Goal: Information Seeking & Learning: Learn about a topic

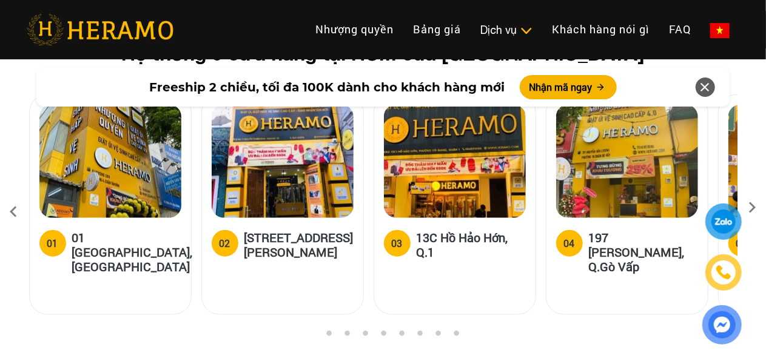
scroll to position [5274, 0]
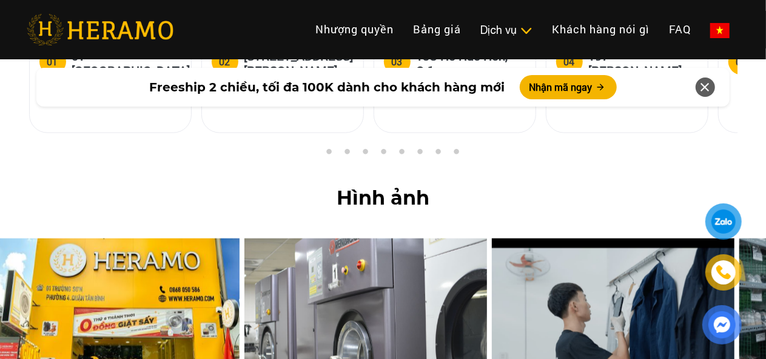
drag, startPoint x: 399, startPoint y: 134, endPoint x: 196, endPoint y: 158, distance: 204.4
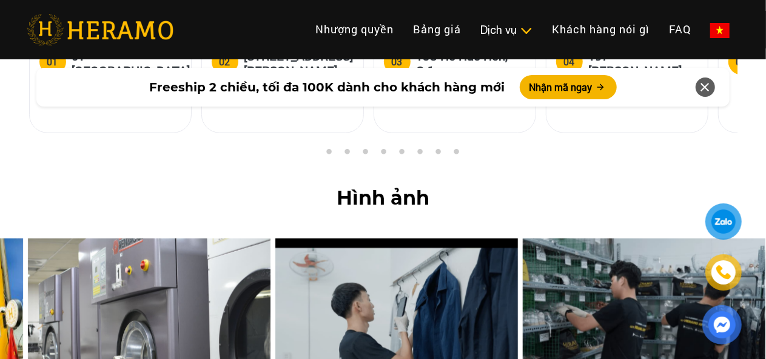
drag, startPoint x: 538, startPoint y: 192, endPoint x: 316, endPoint y: 210, distance: 222.6
click at [316, 239] on img at bounding box center [396, 336] width 242 height 194
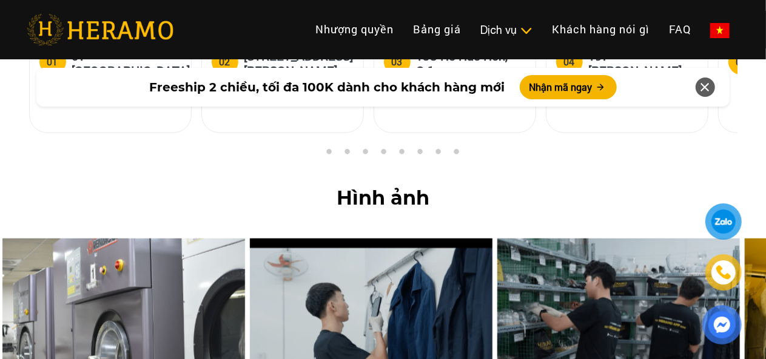
drag, startPoint x: 575, startPoint y: 201, endPoint x: 218, endPoint y: 203, distance: 357.0
click at [497, 239] on img at bounding box center [618, 336] width 242 height 194
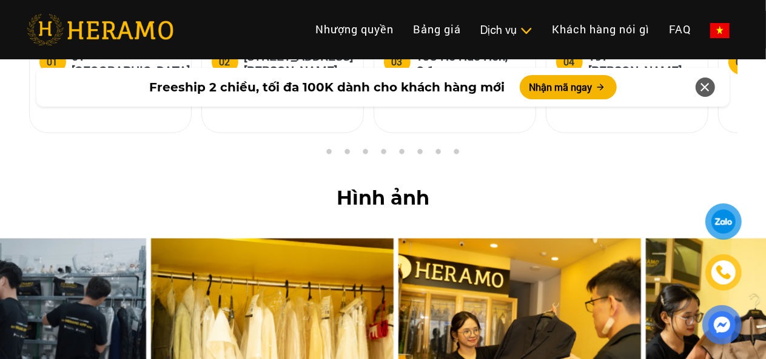
drag, startPoint x: 451, startPoint y: 195, endPoint x: 105, endPoint y: 209, distance: 346.4
click at [105, 239] on img at bounding box center [25, 336] width 242 height 194
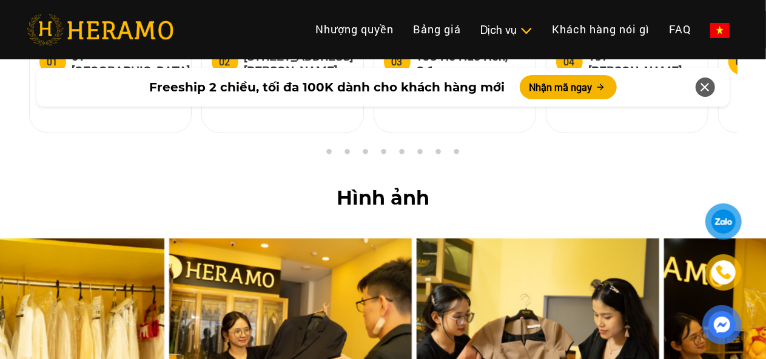
drag, startPoint x: 558, startPoint y: 192, endPoint x: 27, endPoint y: 206, distance: 531.2
click at [169, 239] on img at bounding box center [290, 336] width 242 height 194
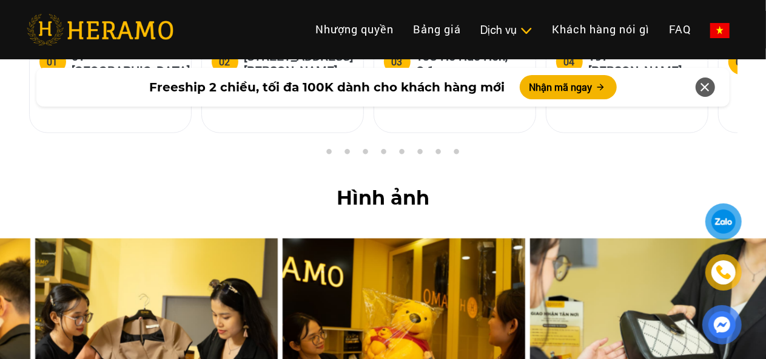
drag, startPoint x: 511, startPoint y: 201, endPoint x: 1, endPoint y: 214, distance: 510.0
click at [35, 239] on img at bounding box center [156, 336] width 242 height 194
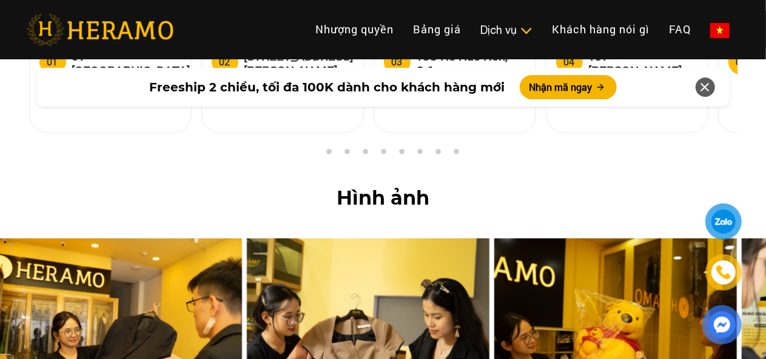
drag, startPoint x: 529, startPoint y: 156, endPoint x: 0, endPoint y: 170, distance: 528.8
drag, startPoint x: 487, startPoint y: 199, endPoint x: 0, endPoint y: 197, distance: 487.4
click at [494, 239] on img at bounding box center [615, 336] width 242 height 194
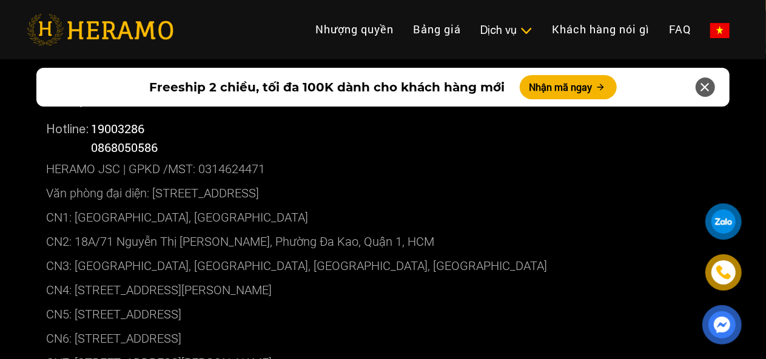
scroll to position [7475, 0]
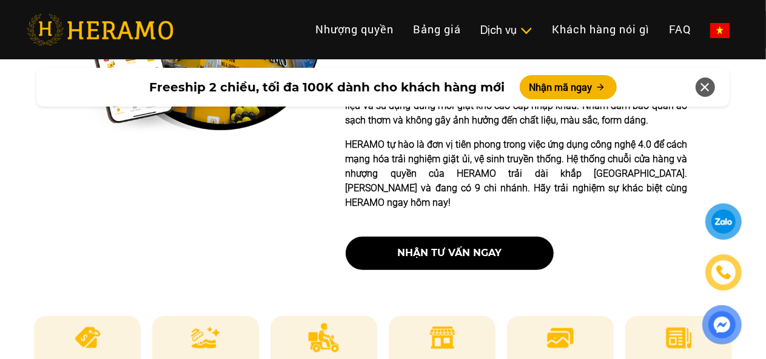
scroll to position [727, 0]
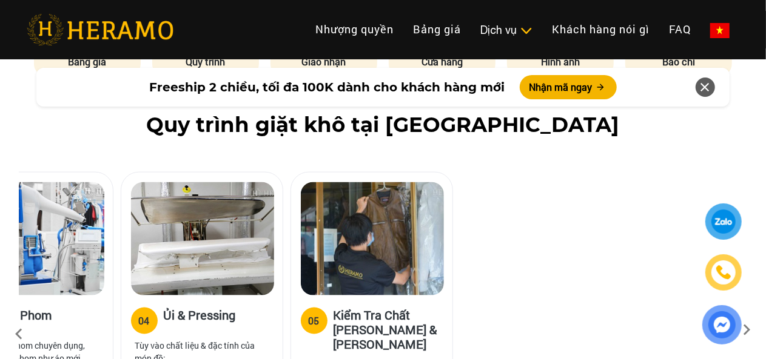
drag, startPoint x: 570, startPoint y: 185, endPoint x: 164, endPoint y: 228, distance: 409.0
click at [164, 228] on img at bounding box center [202, 238] width 143 height 113
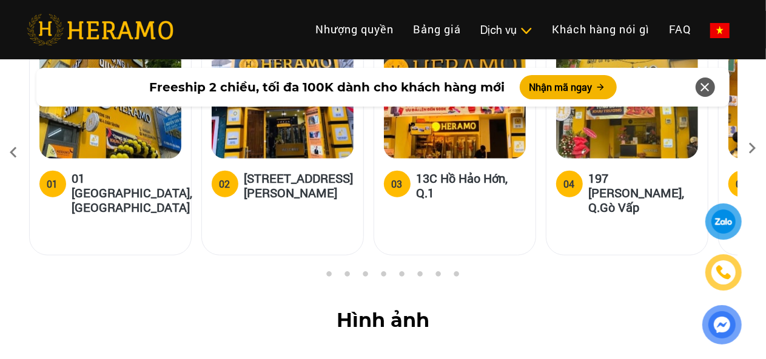
scroll to position [5273, 0]
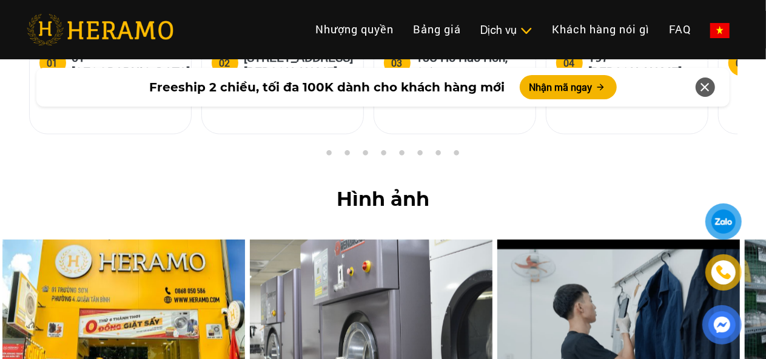
click at [723, 207] on div at bounding box center [723, 221] width 33 height 33
click at [306, 39] on link "Nhượng quyền" at bounding box center [355, 29] width 98 height 26
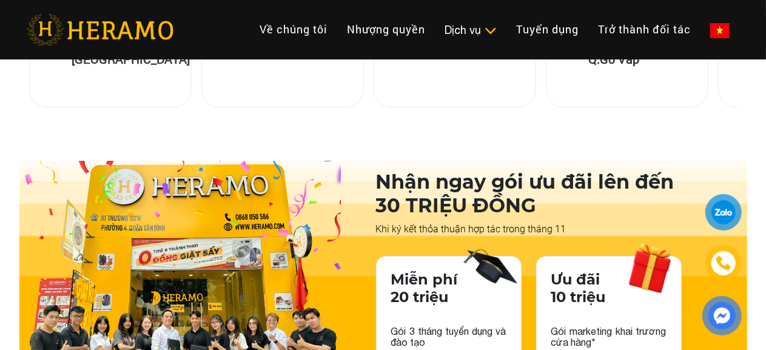
scroll to position [1455, 0]
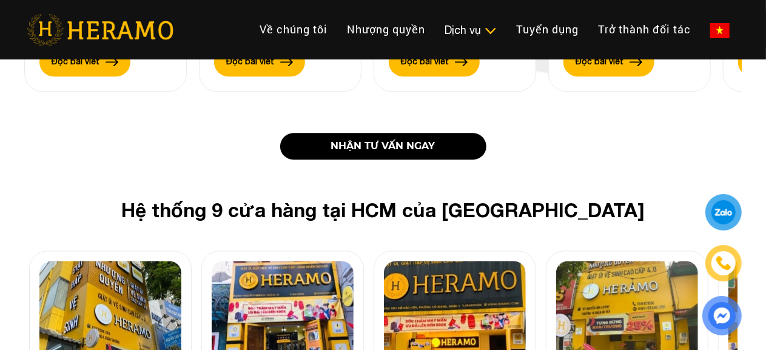
drag, startPoint x: 519, startPoint y: 121, endPoint x: 324, endPoint y: 149, distance: 196.6
click at [324, 198] on h2 "Hệ thống 9 cửa hàng tại HCM của [GEOGRAPHIC_DATA]" at bounding box center [382, 209] width 669 height 23
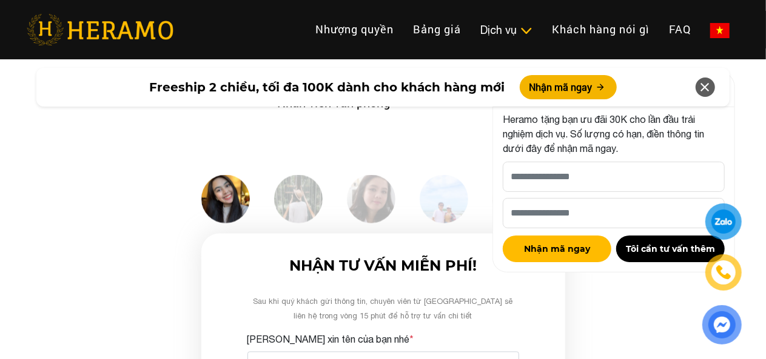
scroll to position [3212, 0]
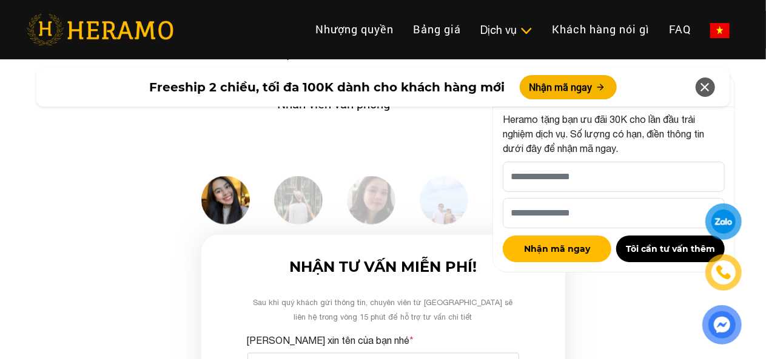
click at [708, 87] on icon at bounding box center [705, 87] width 15 height 22
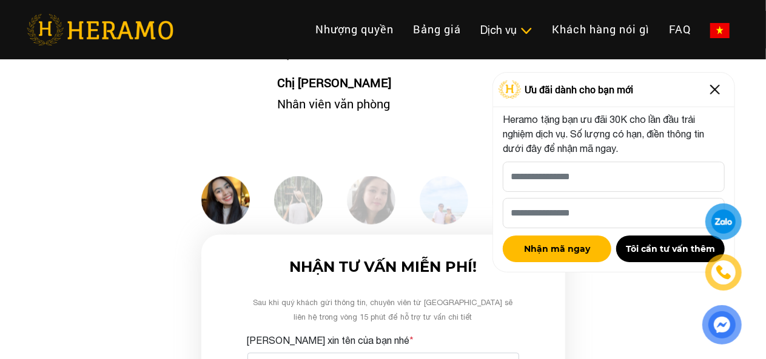
click at [482, 7] on header "Toggle Nhượng quyền thương hiệu Nhượng quyền Bảng giá Quy trình dịch vụ Dịch vụ…" at bounding box center [383, 29] width 766 height 59
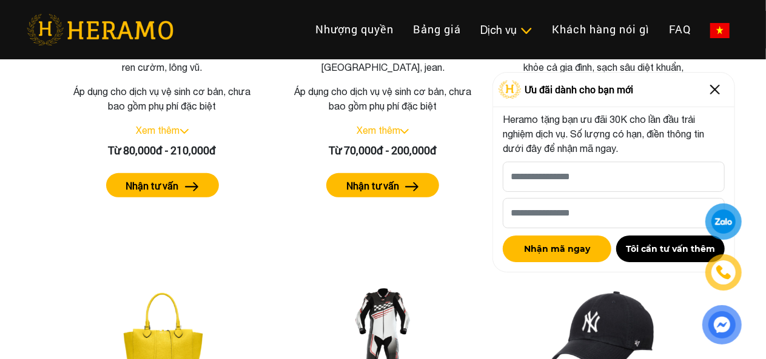
scroll to position [1999, 0]
